Goal: Task Accomplishment & Management: Manage account settings

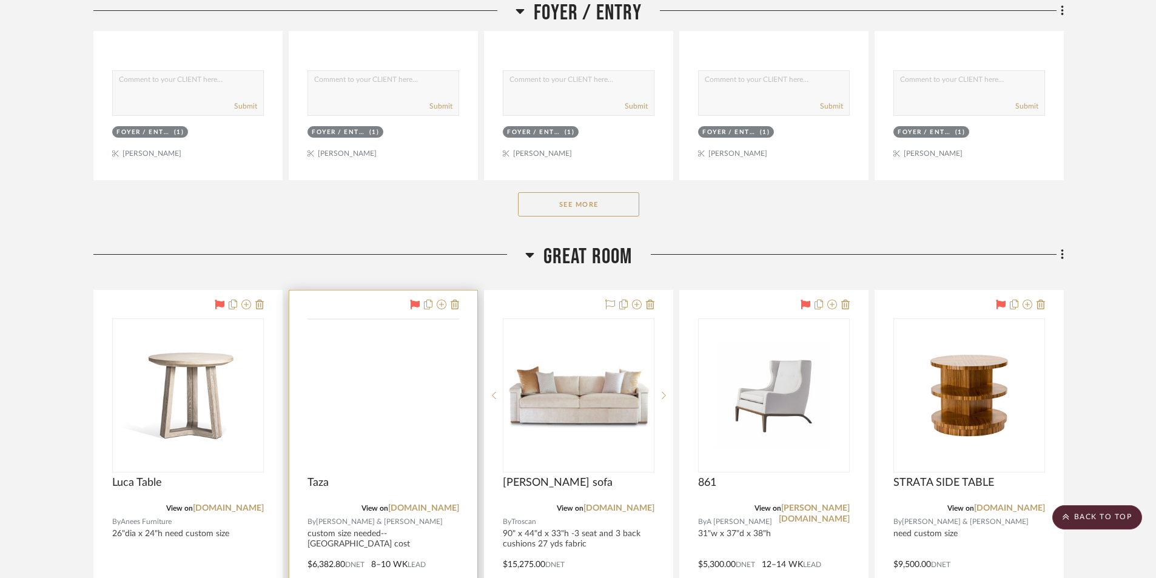
scroll to position [788, 0]
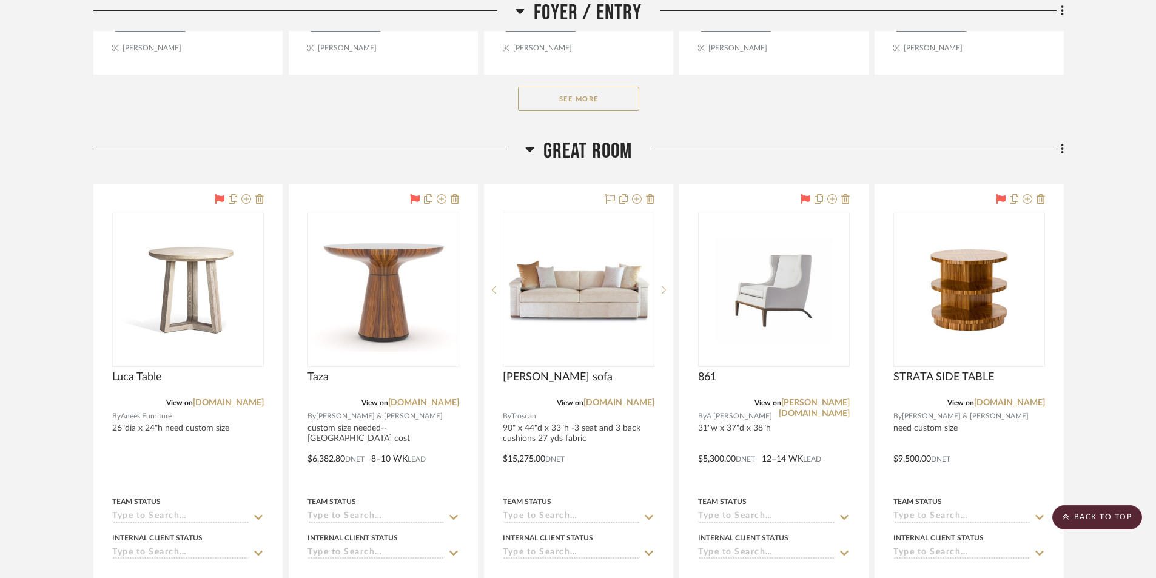
click at [99, 106] on div "See More" at bounding box center [578, 99] width 970 height 49
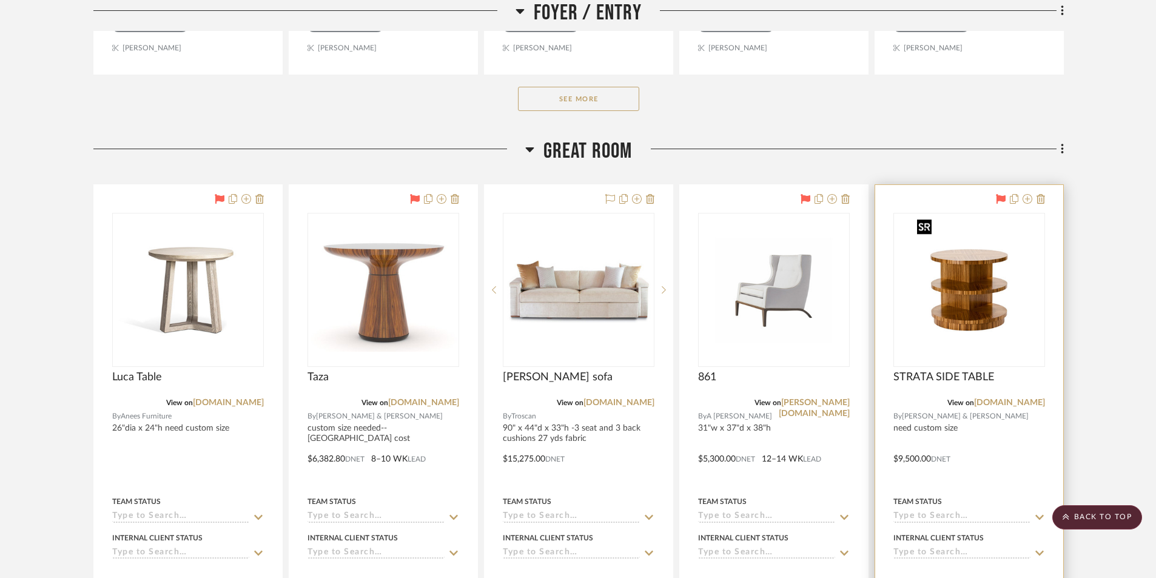
click at [966, 304] on img "0" at bounding box center [968, 290] width 113 height 152
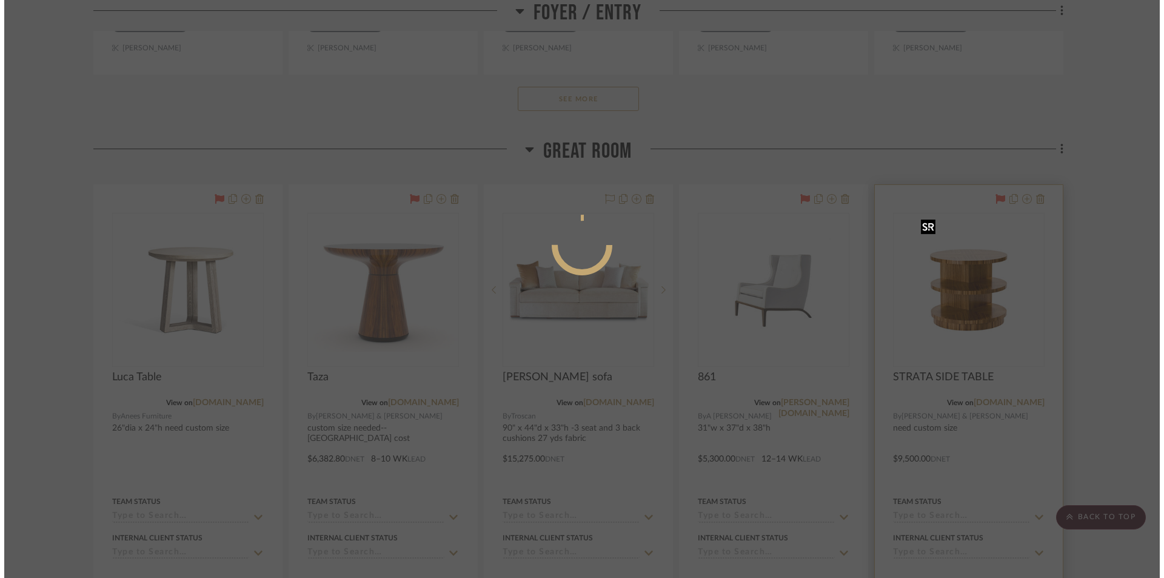
scroll to position [0, 0]
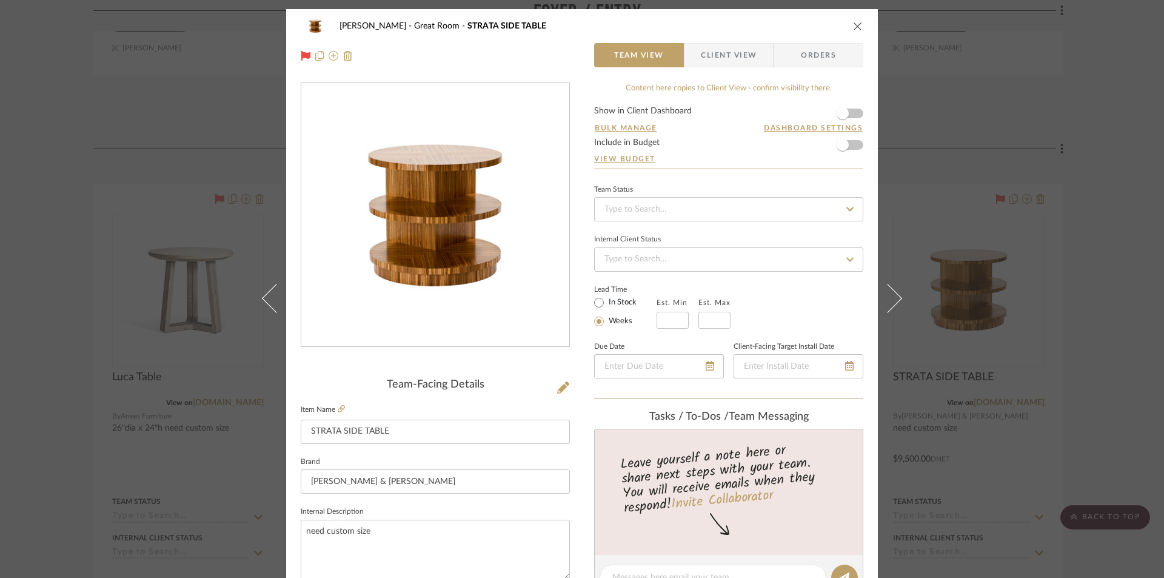
click at [55, 202] on div "[PERSON_NAME] Great Room STRATA SIDE TABLE Team View Client View Orders Team-Fa…" at bounding box center [582, 289] width 1164 height 578
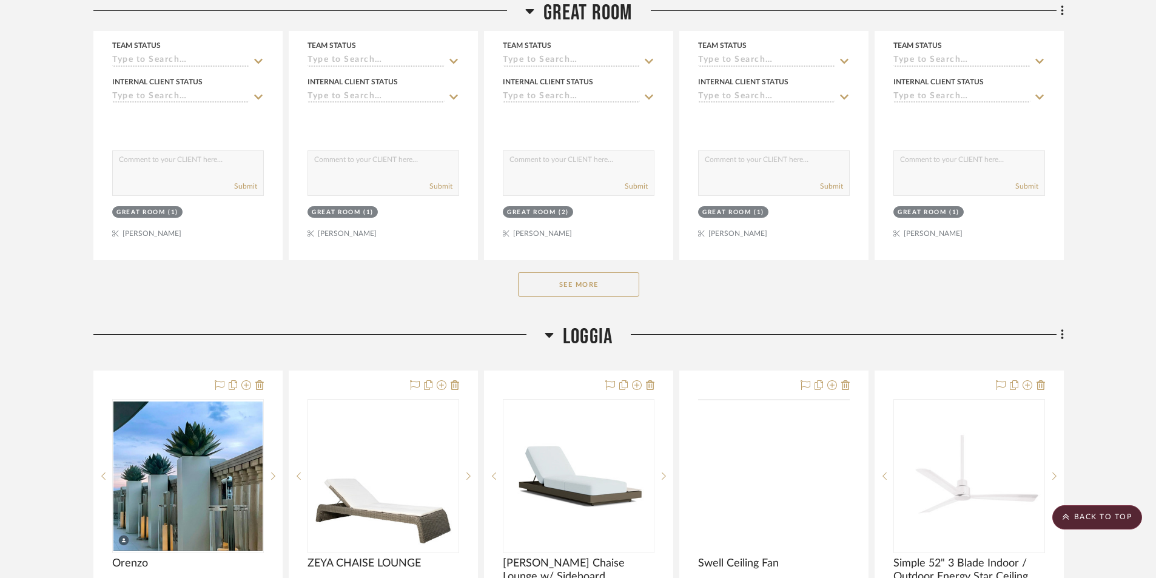
scroll to position [1274, 0]
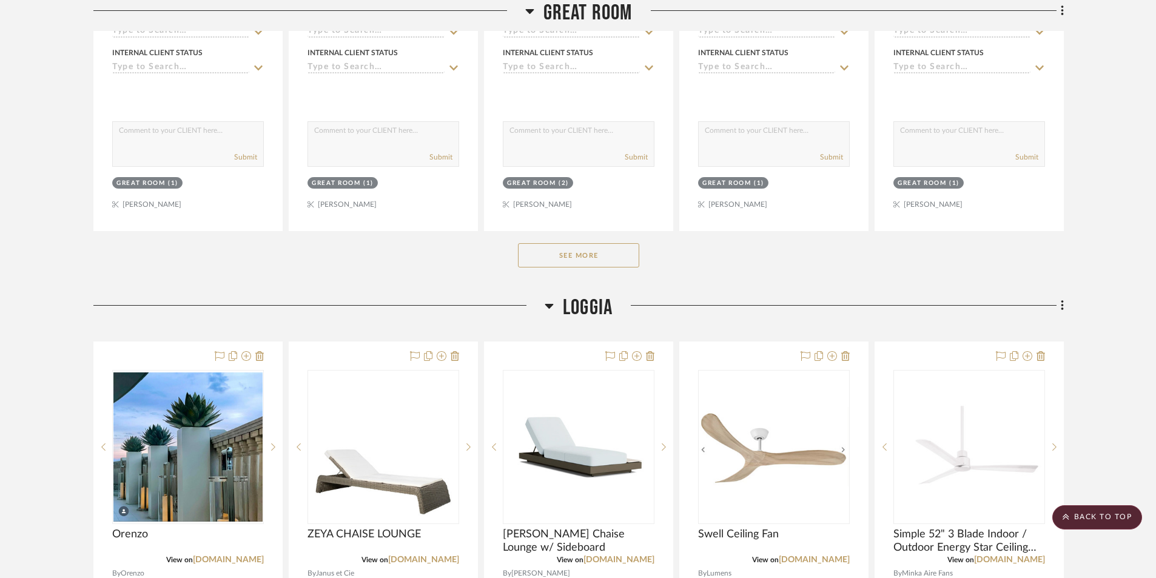
click at [605, 264] on button "See More" at bounding box center [578, 255] width 121 height 24
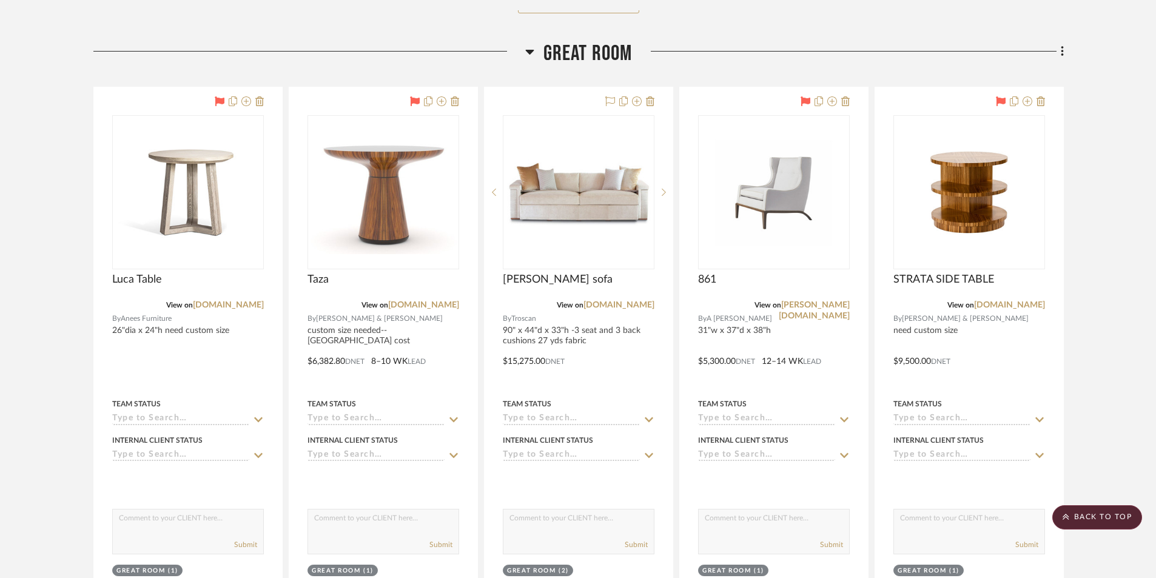
scroll to position [849, 0]
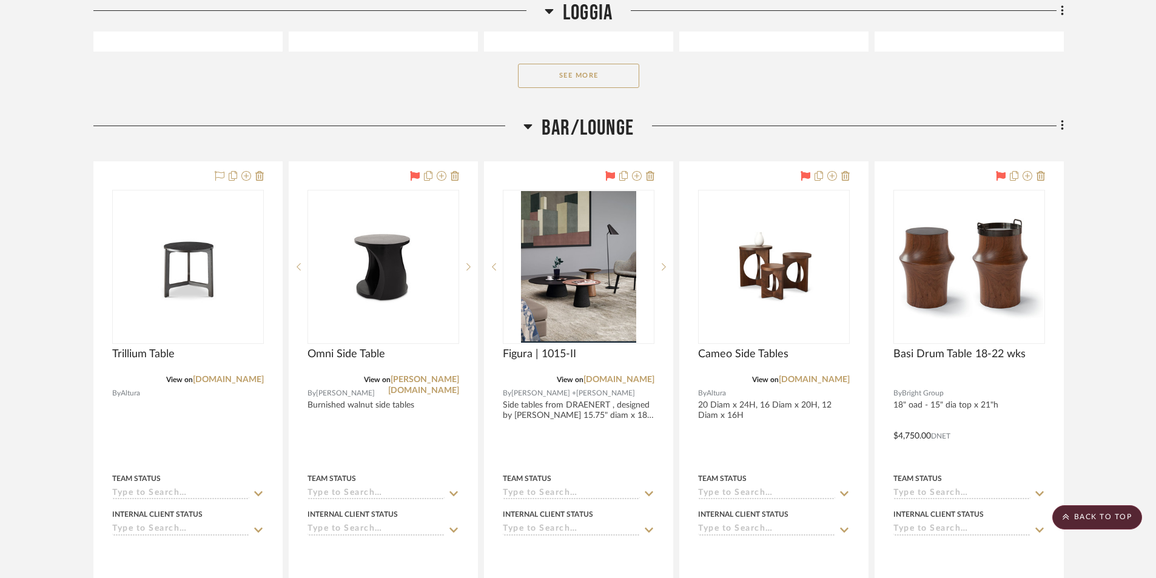
scroll to position [4367, 0]
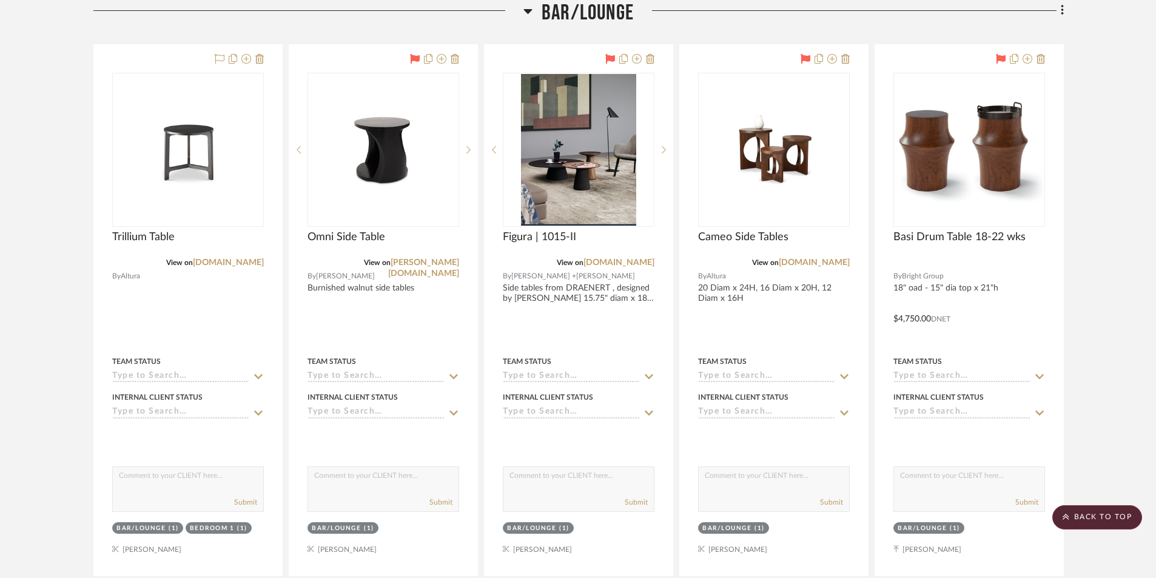
drag, startPoint x: 29, startPoint y: 98, endPoint x: 37, endPoint y: 99, distance: 8.6
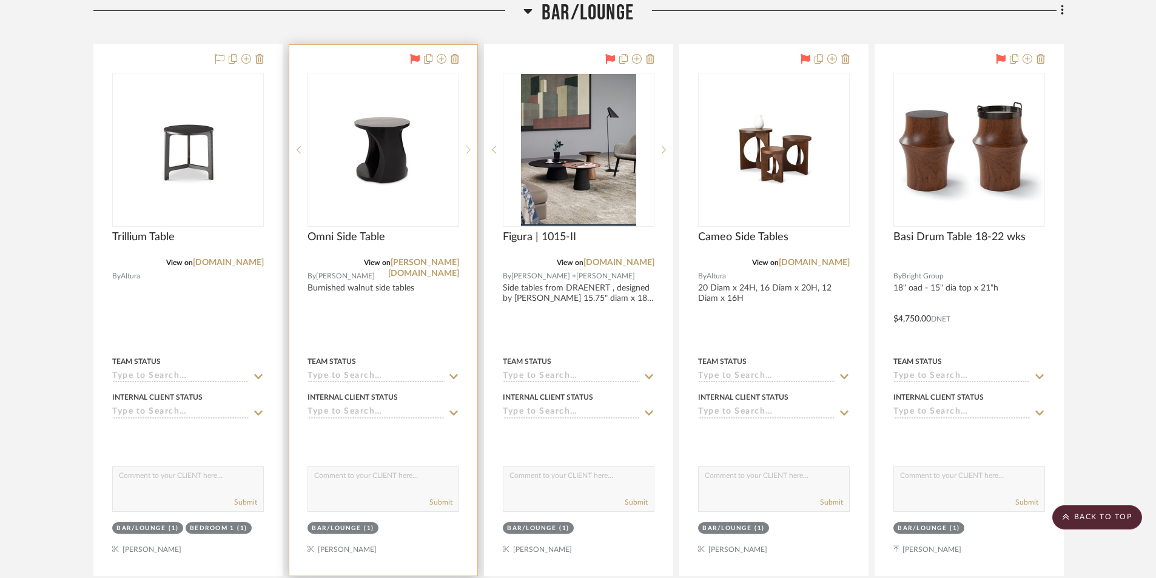
click at [468, 149] on icon at bounding box center [468, 150] width 4 height 8
click at [467, 150] on icon at bounding box center [468, 150] width 4 height 8
drag, startPoint x: 374, startPoint y: 163, endPoint x: 349, endPoint y: 252, distance: 92.0
click at [349, 252] on div "Omni Side Table" at bounding box center [383, 243] width 152 height 27
click at [423, 263] on link "[PERSON_NAME][DOMAIN_NAME]" at bounding box center [423, 267] width 71 height 19
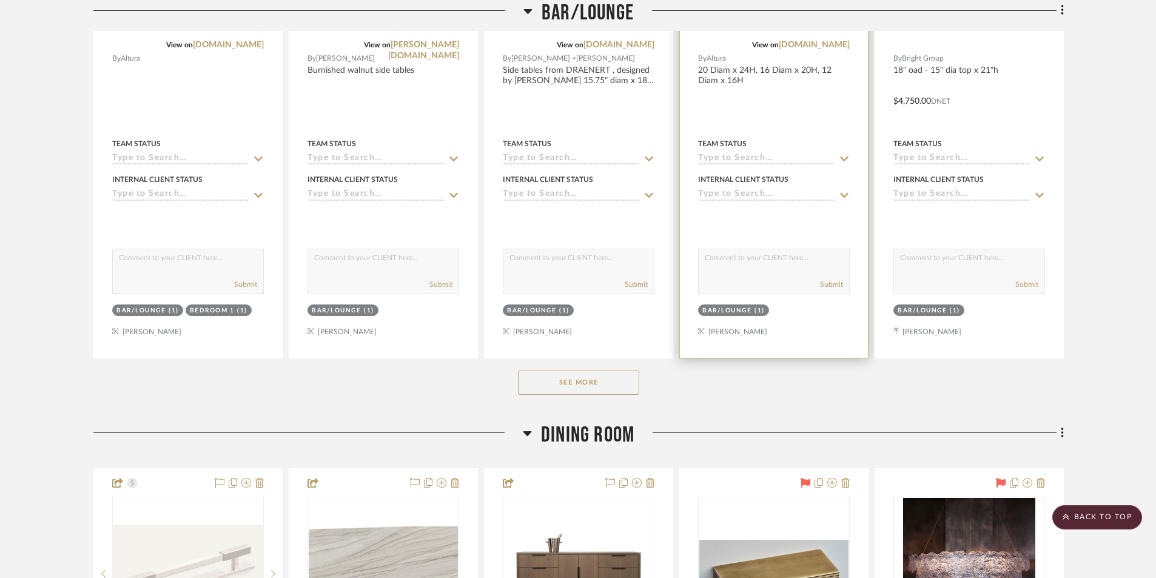
scroll to position [4731, 0]
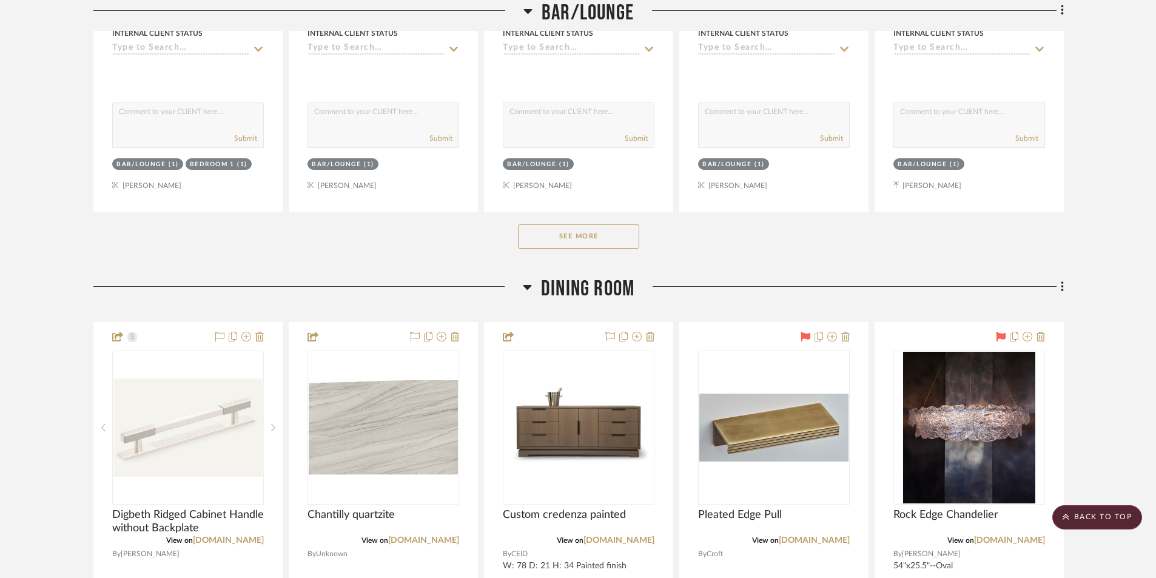
click at [587, 244] on button "See More" at bounding box center [578, 236] width 121 height 24
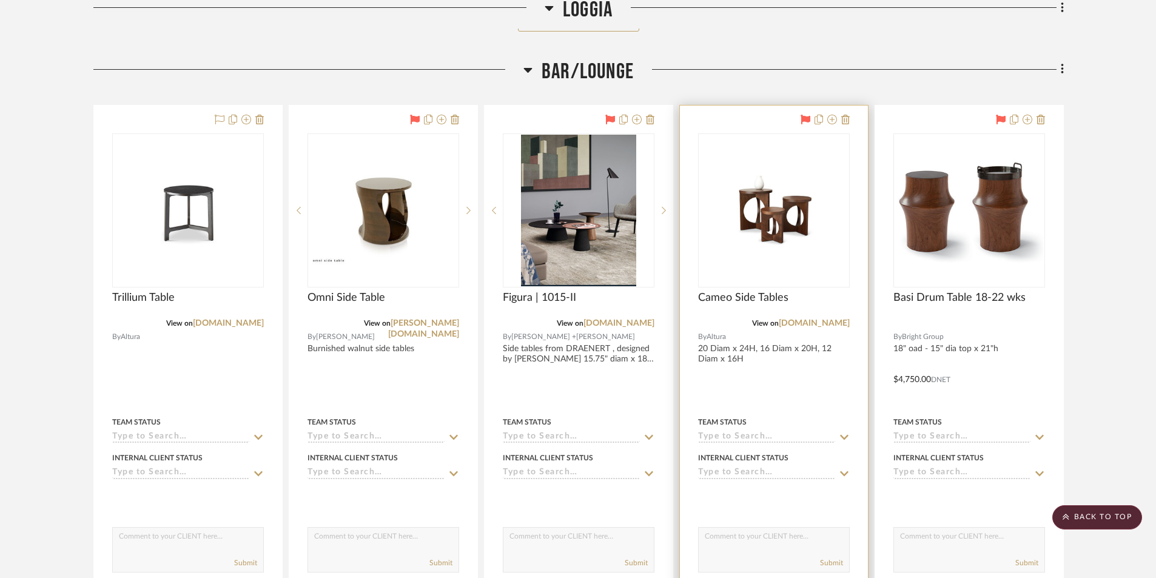
scroll to position [4367, 0]
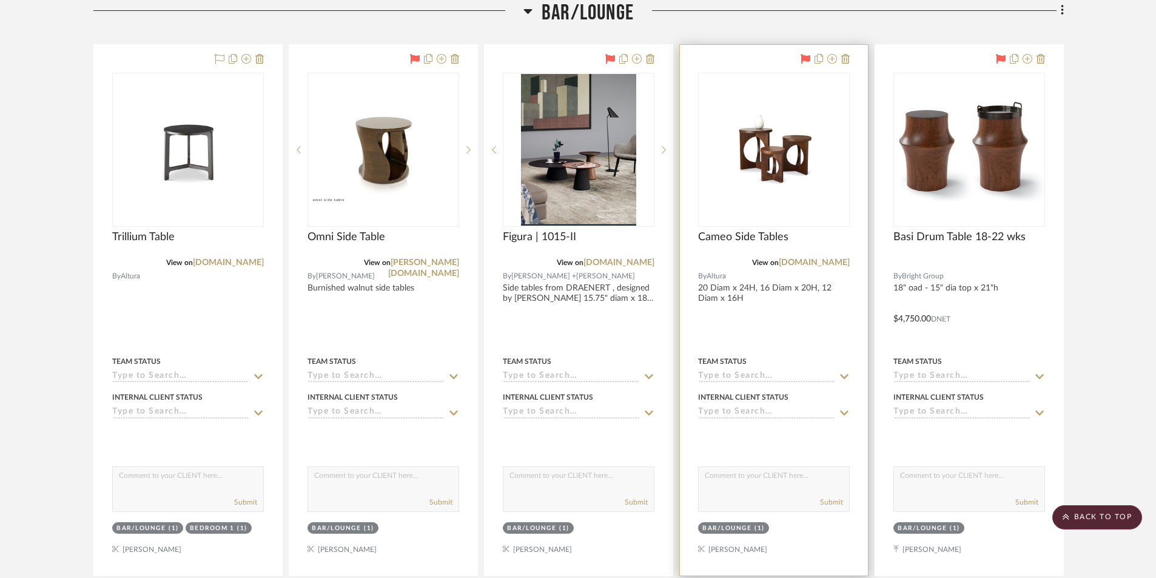
click at [819, 267] on div "View on [DOMAIN_NAME]" at bounding box center [774, 262] width 152 height 11
click at [819, 263] on link "[DOMAIN_NAME]" at bounding box center [814, 262] width 71 height 8
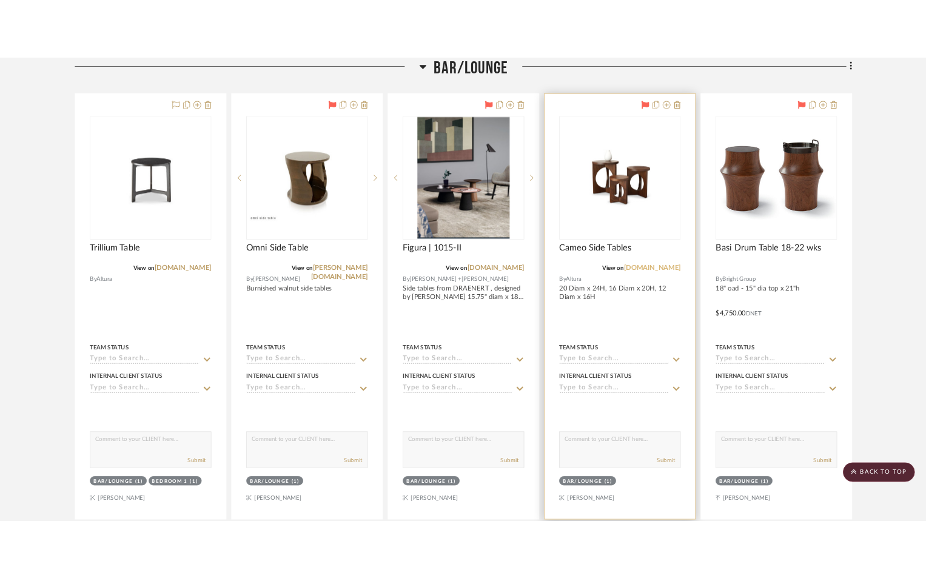
scroll to position [4905, 0]
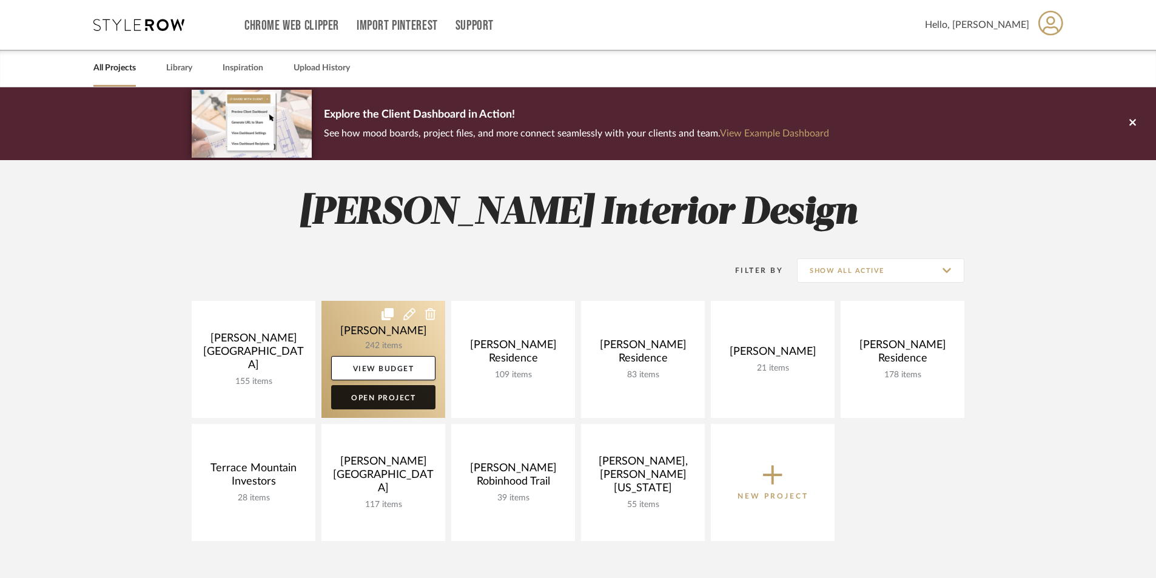
click at [400, 396] on link "Open Project" at bounding box center [383, 397] width 104 height 24
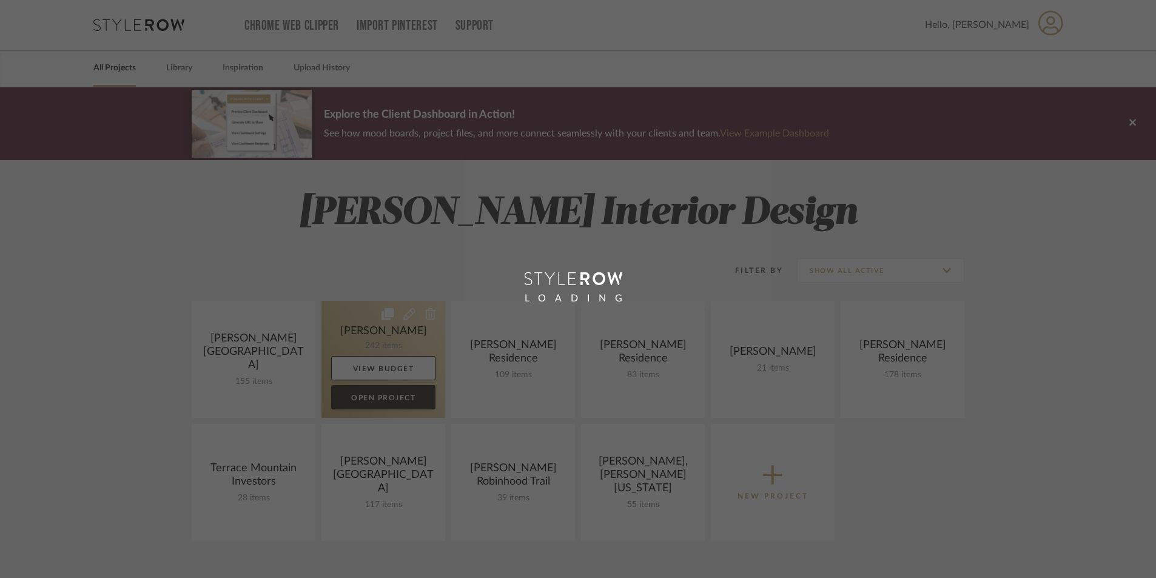
click at [400, 396] on div "Chrome Web Clipper Import Pinterest Support All Projects Library Inspiration Up…" at bounding box center [578, 466] width 1156 height 933
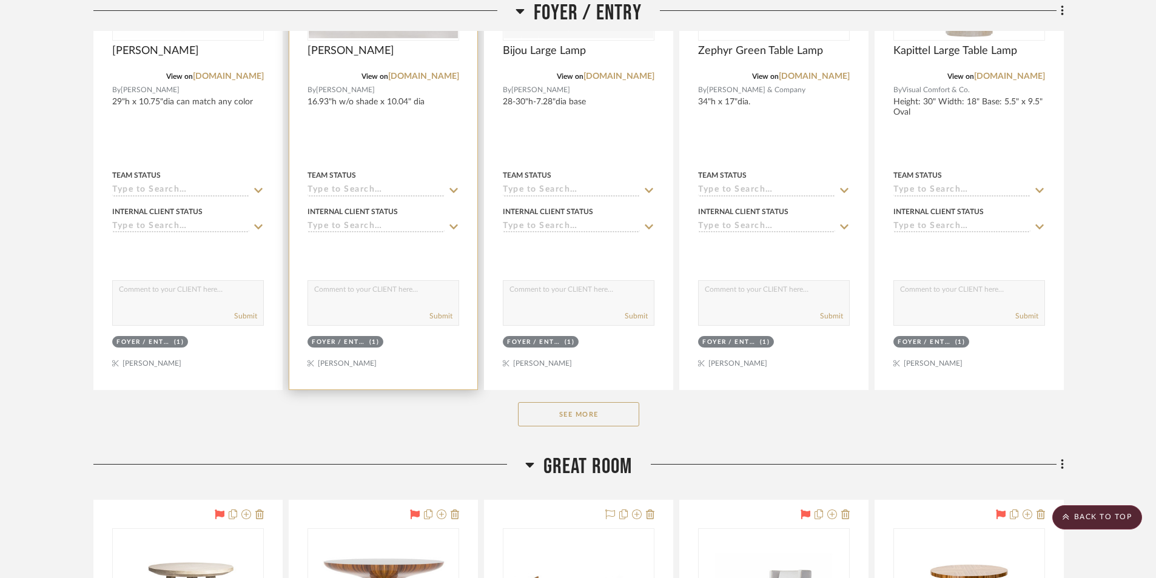
scroll to position [485, 0]
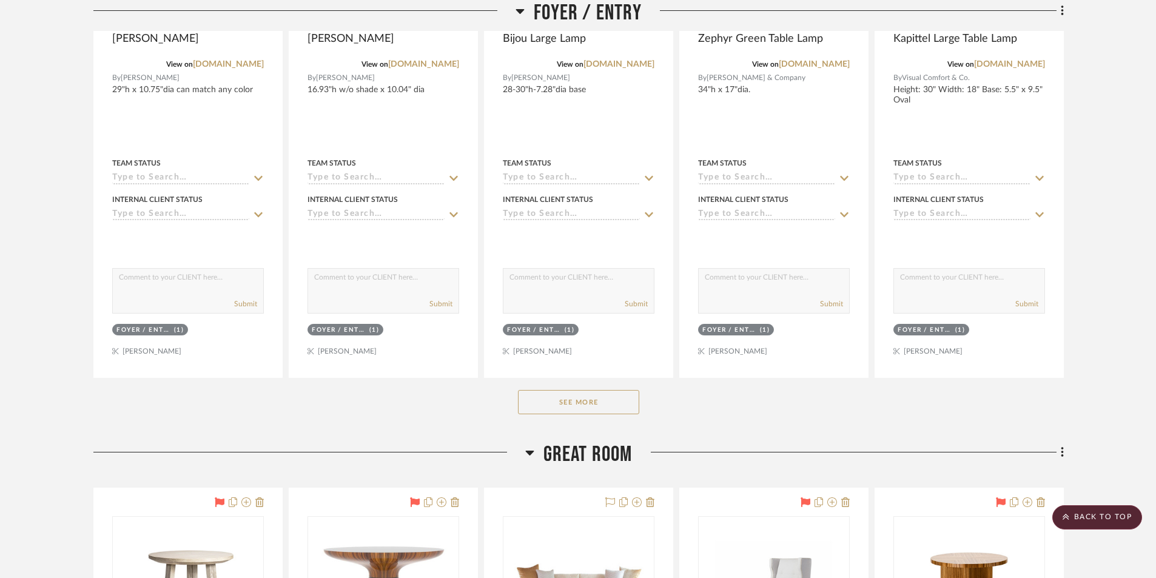
click at [568, 397] on button "See More" at bounding box center [578, 402] width 121 height 24
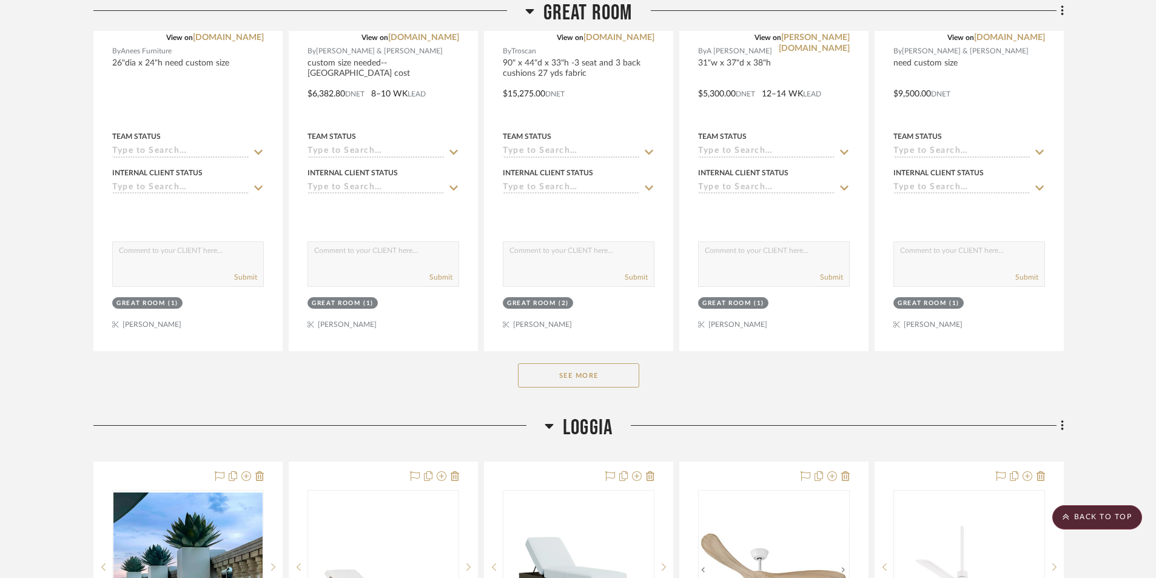
scroll to position [1820, 0]
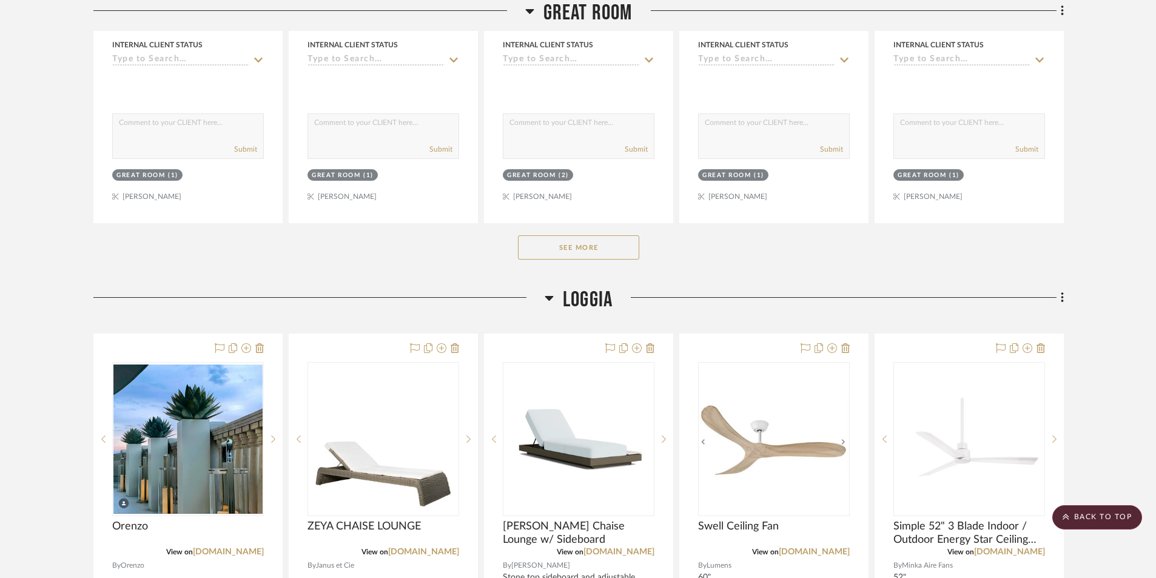
click at [556, 242] on button "See More" at bounding box center [578, 247] width 121 height 24
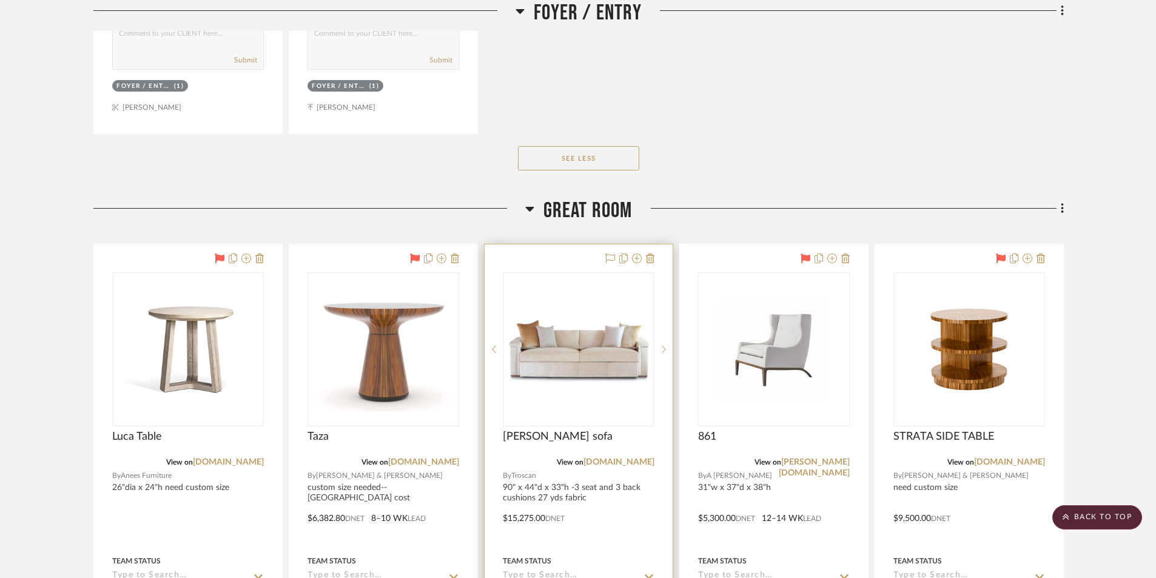
scroll to position [1152, 0]
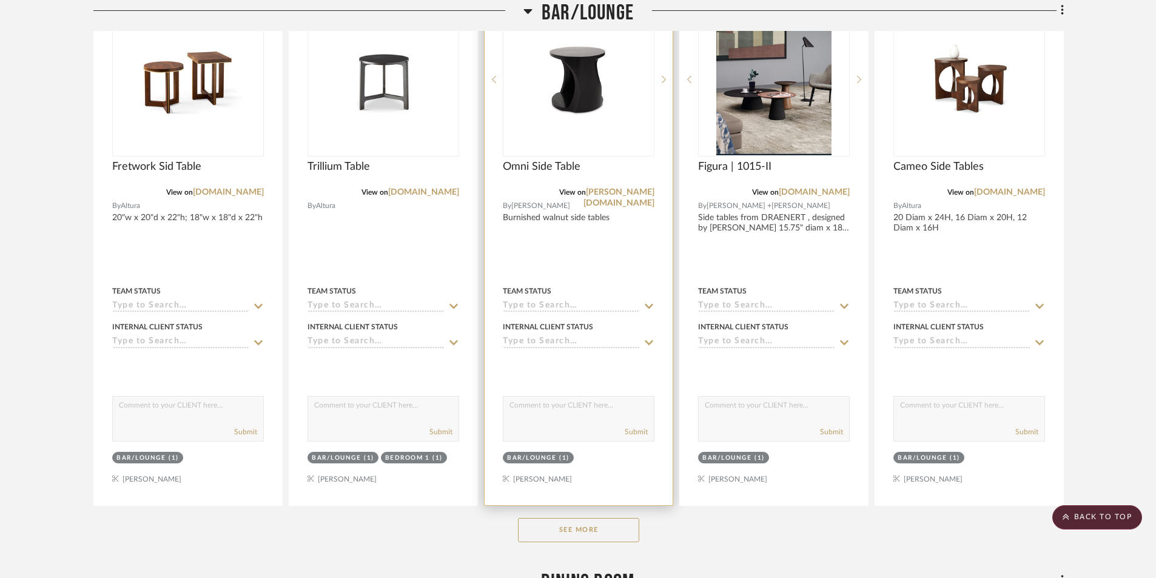
scroll to position [2384, 0]
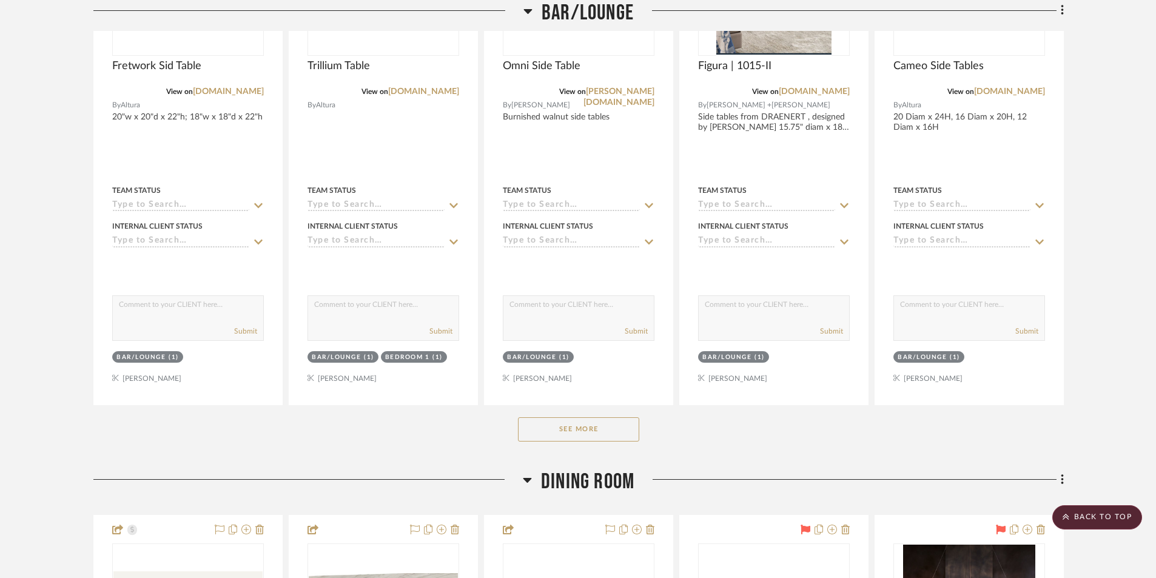
click at [565, 432] on button "See More" at bounding box center [578, 429] width 121 height 24
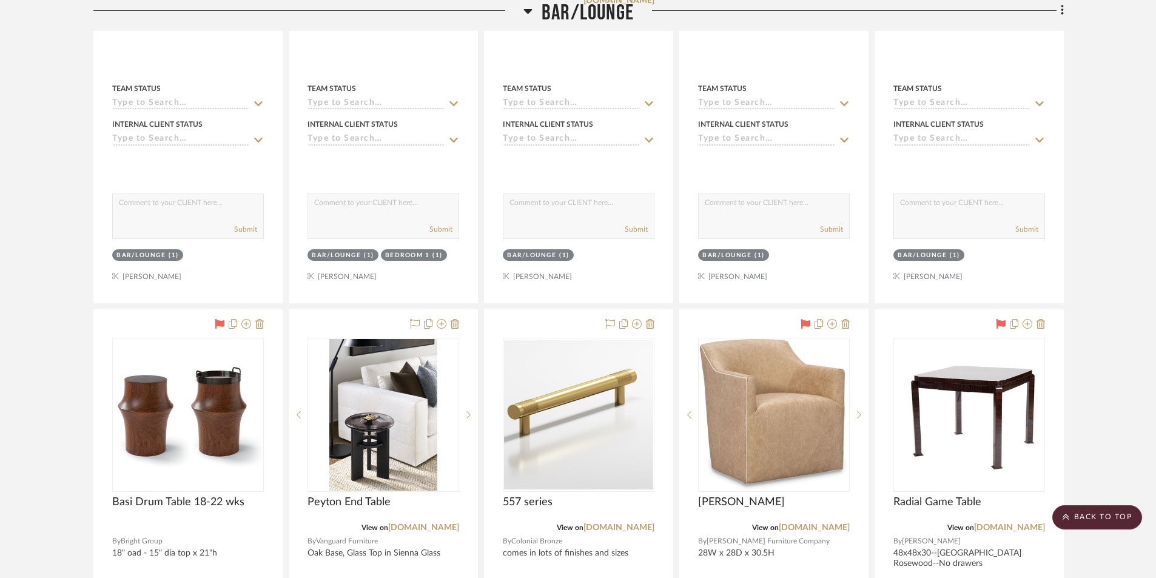
scroll to position [2505, 0]
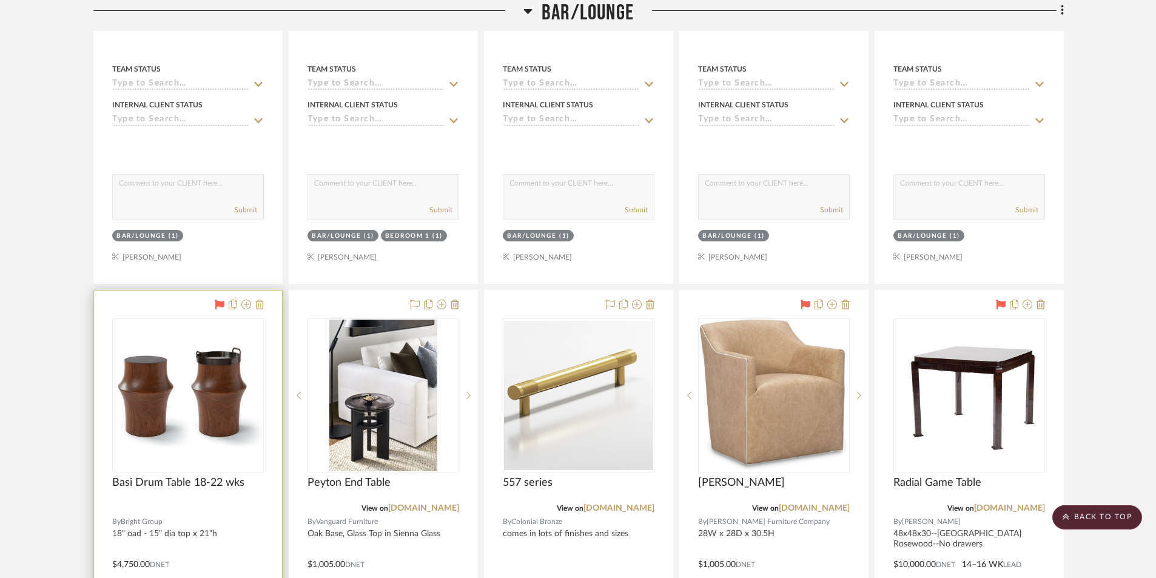
click at [257, 307] on icon at bounding box center [259, 305] width 8 height 10
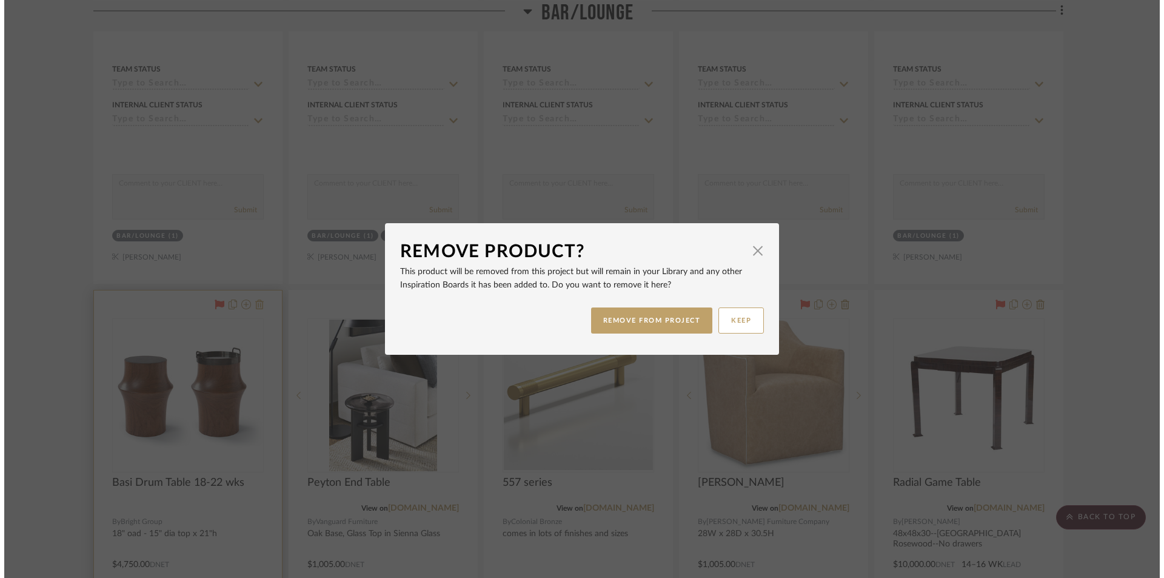
scroll to position [0, 0]
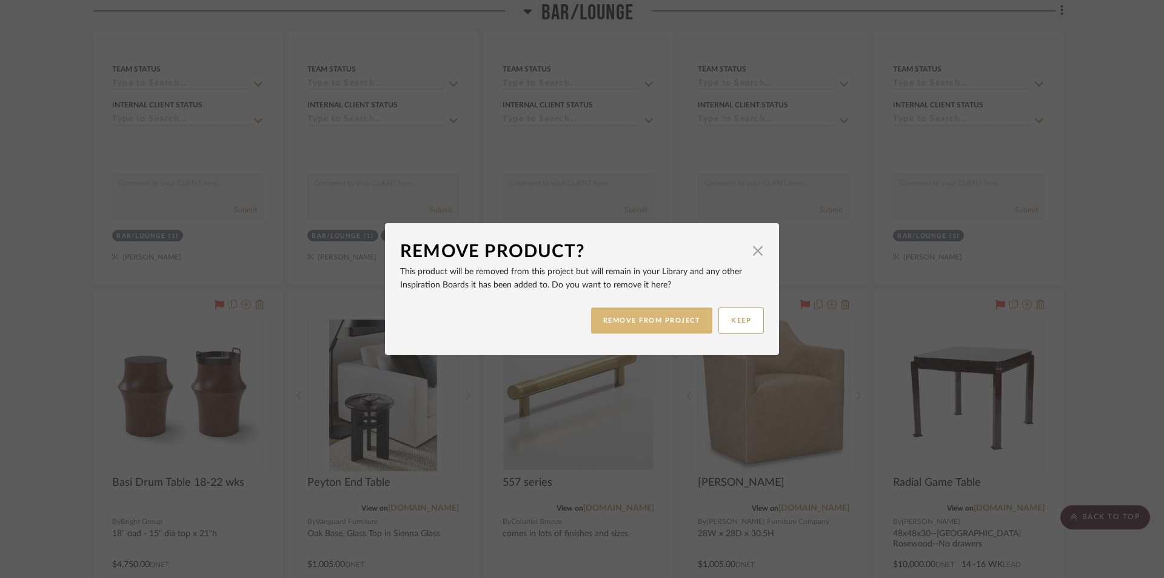
click at [614, 326] on button "REMOVE FROM PROJECT" at bounding box center [652, 320] width 122 height 26
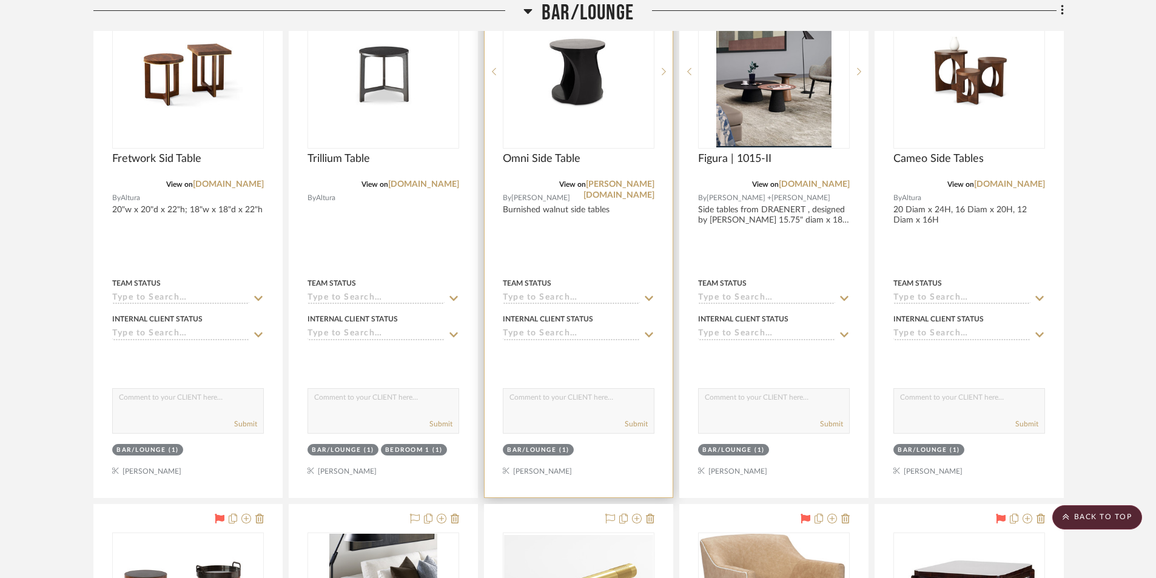
scroll to position [2202, 0]
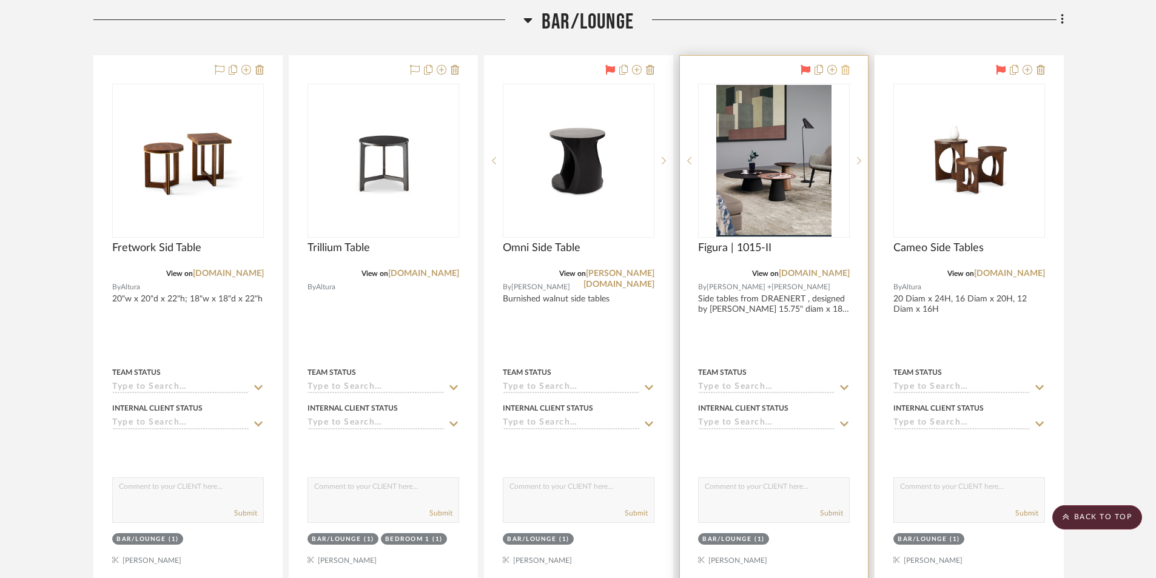
click at [847, 75] on button at bounding box center [845, 70] width 8 height 15
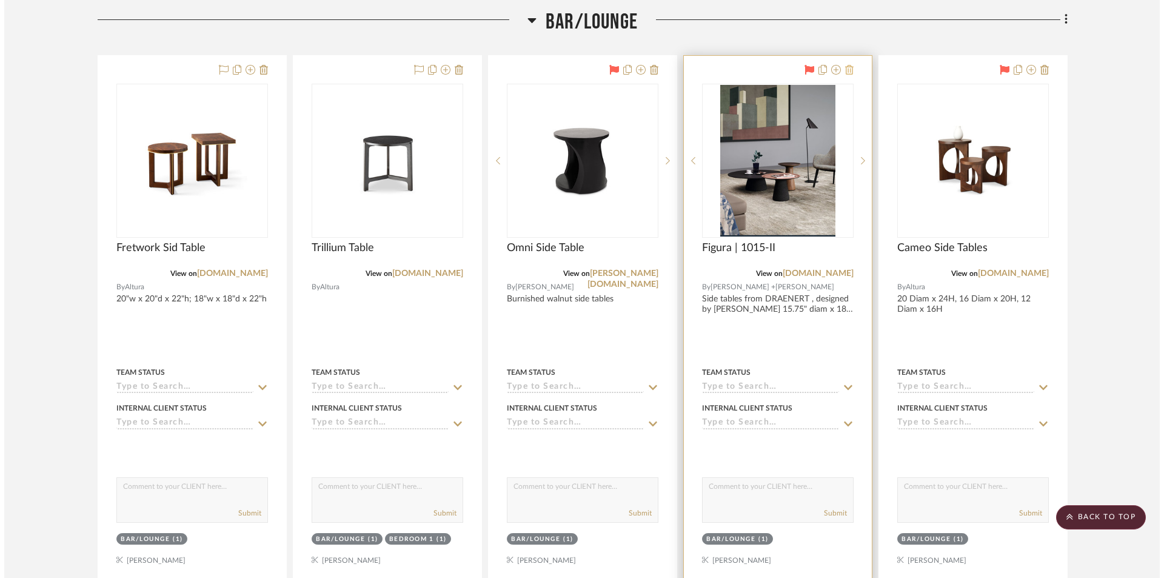
scroll to position [0, 0]
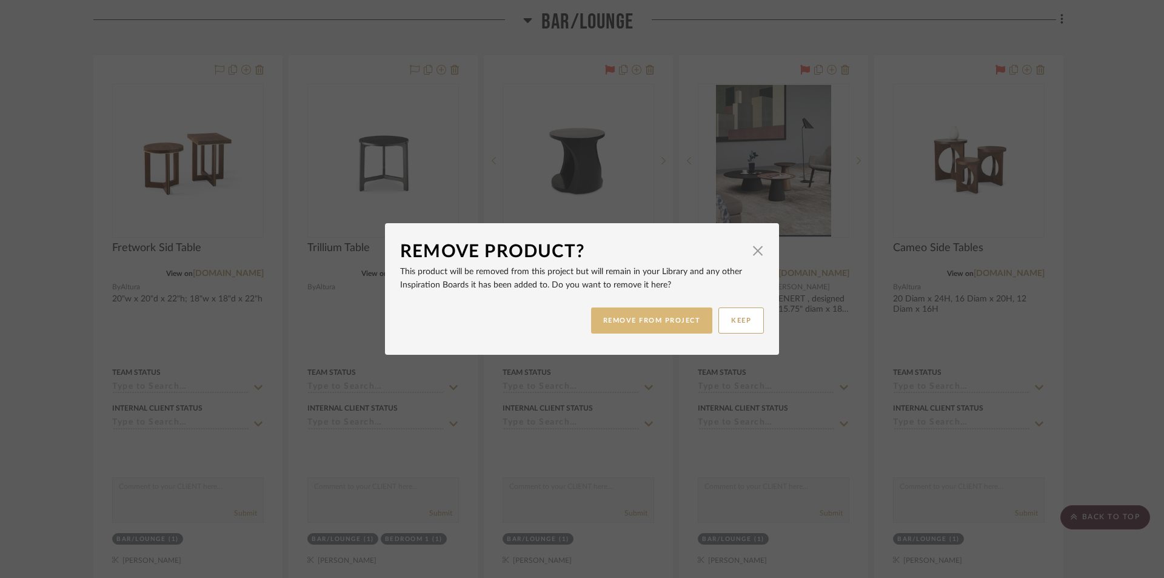
click at [668, 317] on button "REMOVE FROM PROJECT" at bounding box center [652, 320] width 122 height 26
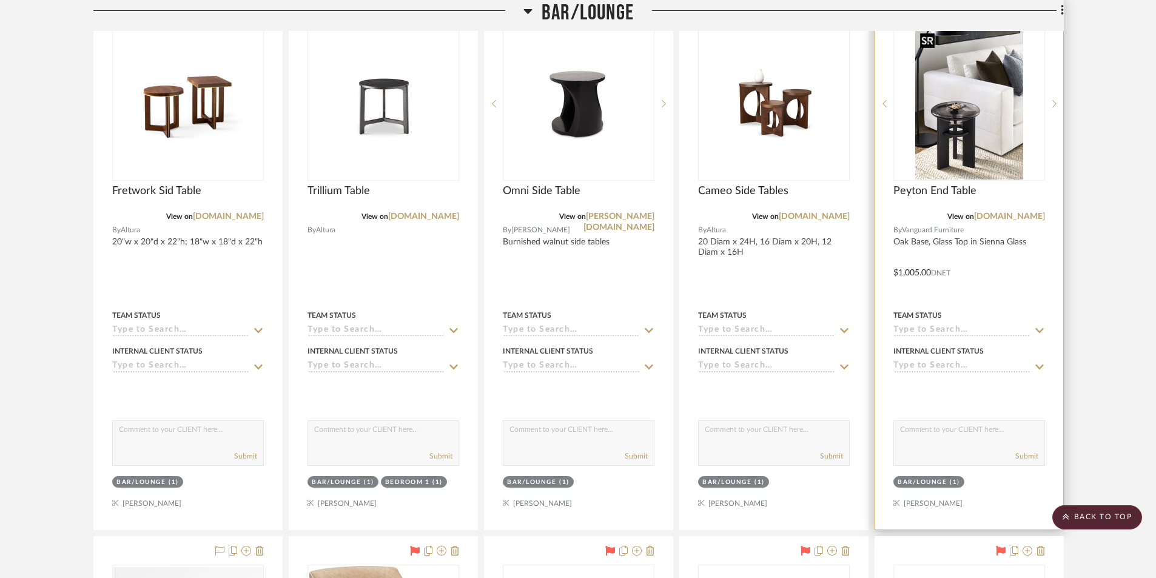
scroll to position [2080, 0]
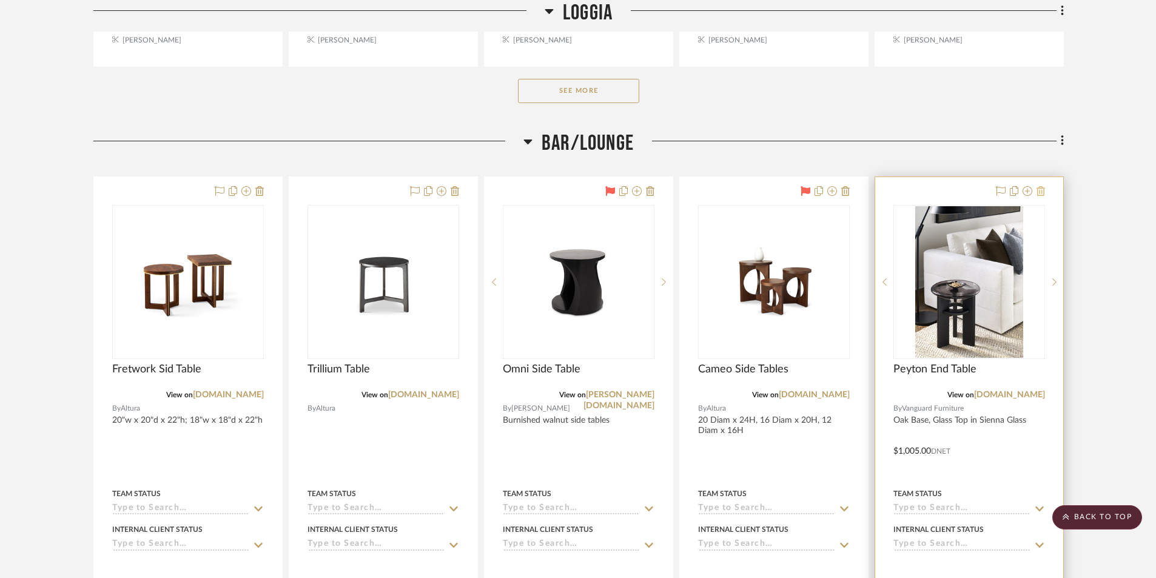
click at [1037, 195] on icon at bounding box center [1041, 191] width 8 height 10
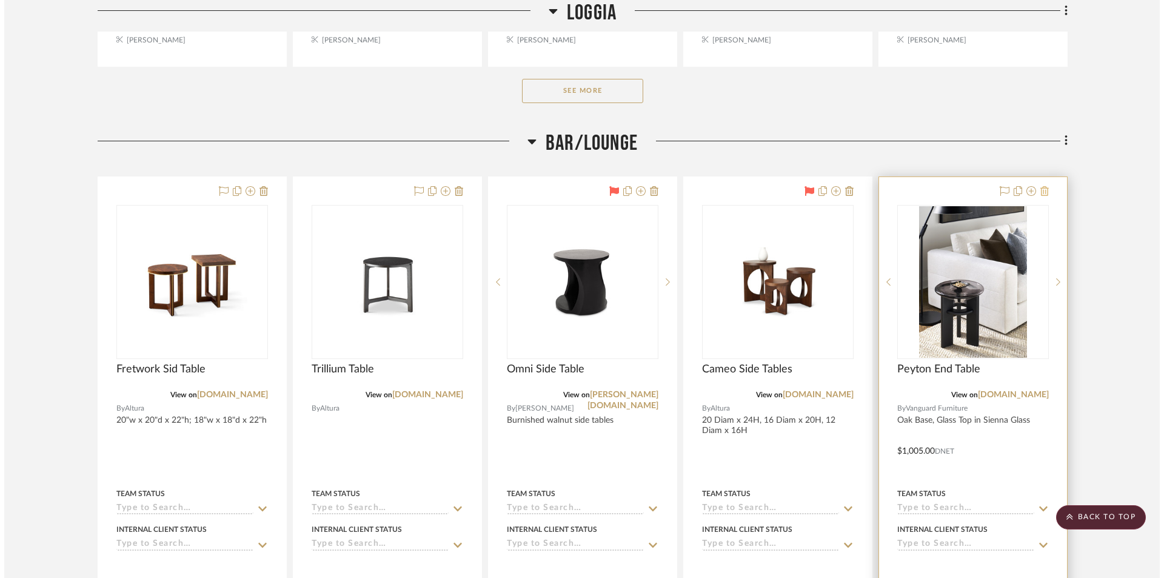
scroll to position [0, 0]
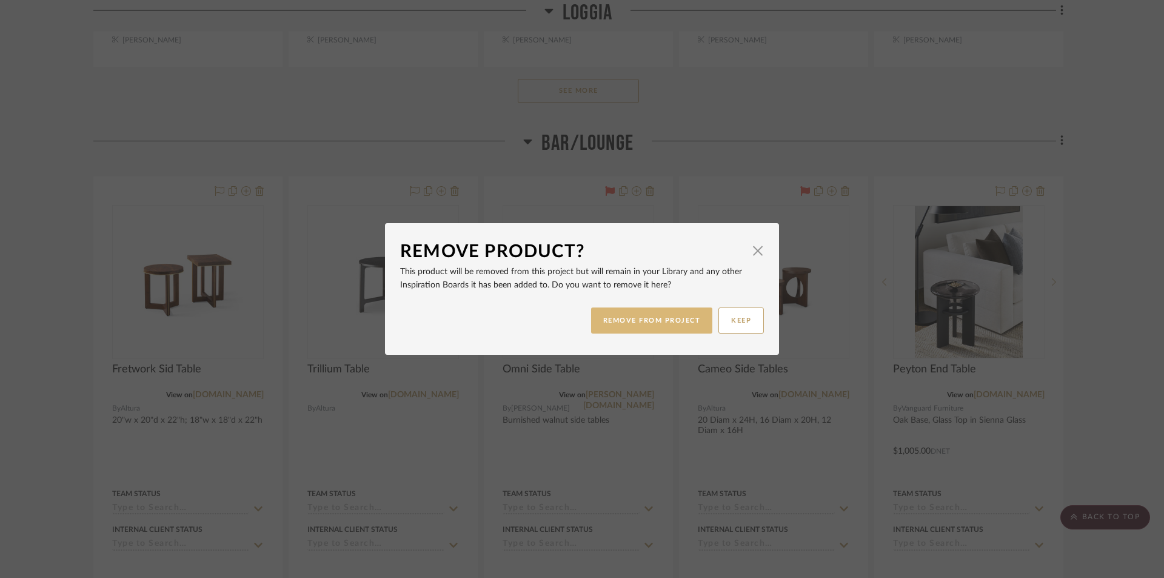
click at [667, 323] on button "REMOVE FROM PROJECT" at bounding box center [652, 320] width 122 height 26
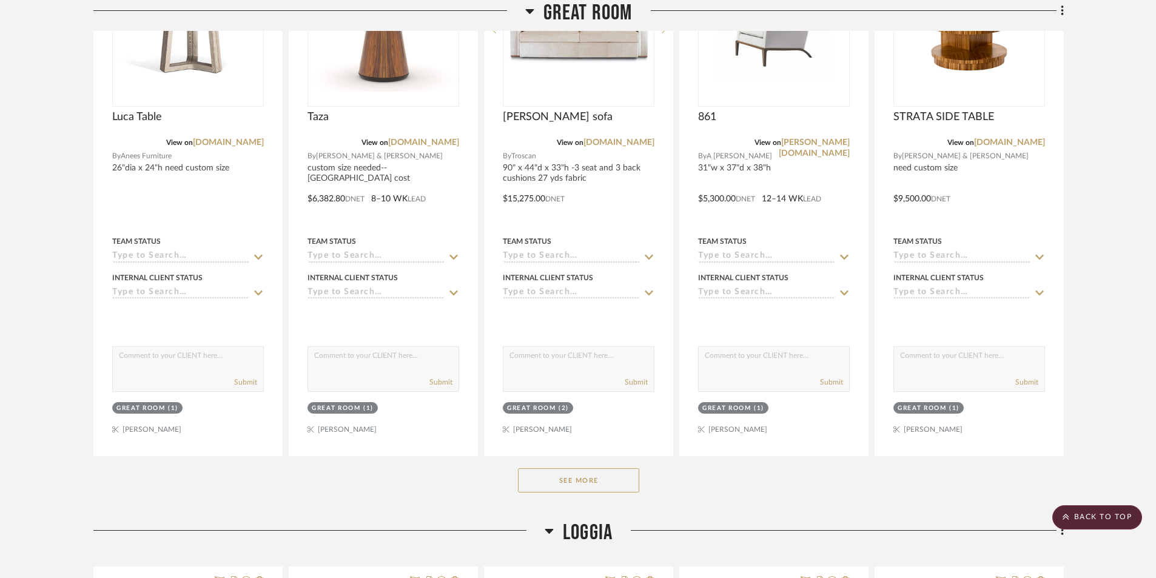
scroll to position [1049, 0]
click at [603, 478] on button "See More" at bounding box center [578, 480] width 121 height 24
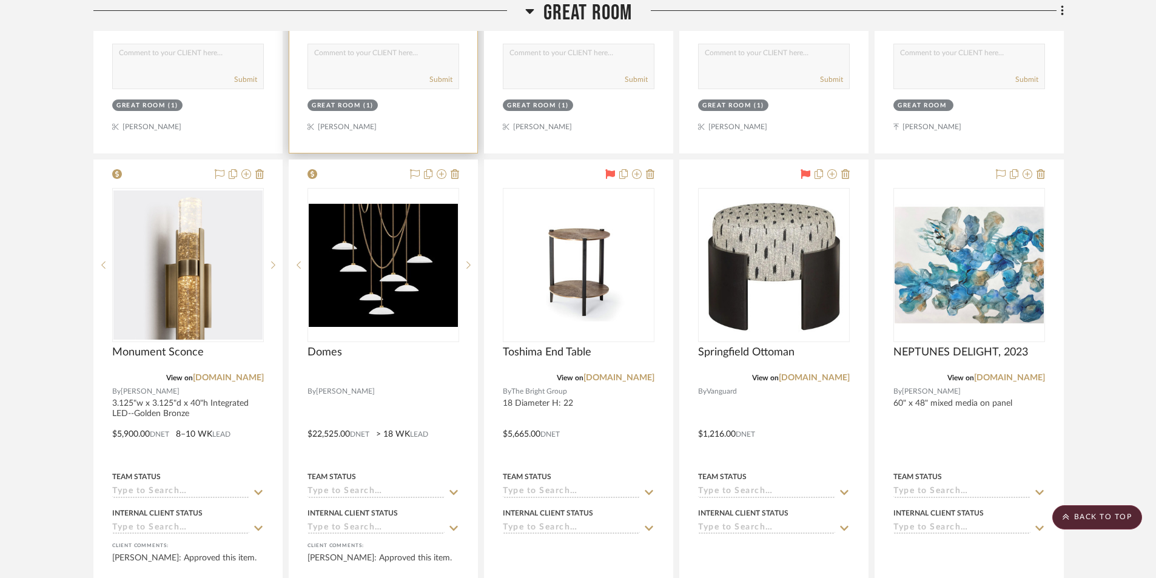
scroll to position [1838, 0]
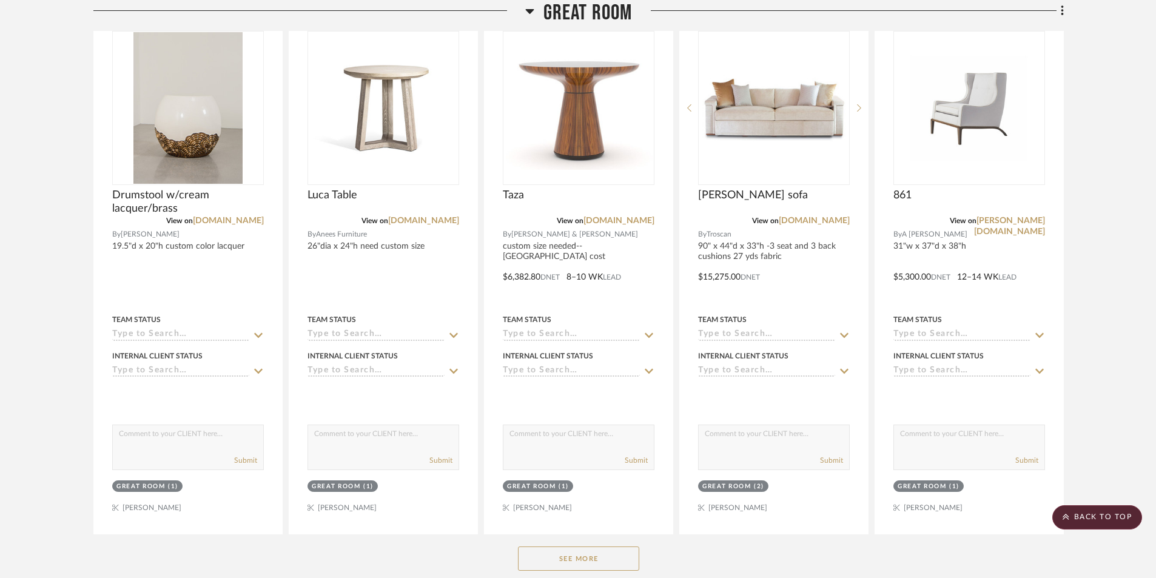
scroll to position [1031, 0]
